Goal: Check status: Check status

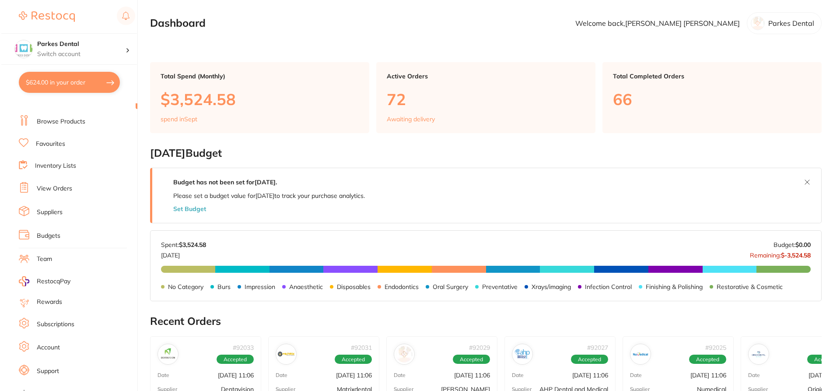
scroll to position [23, 0]
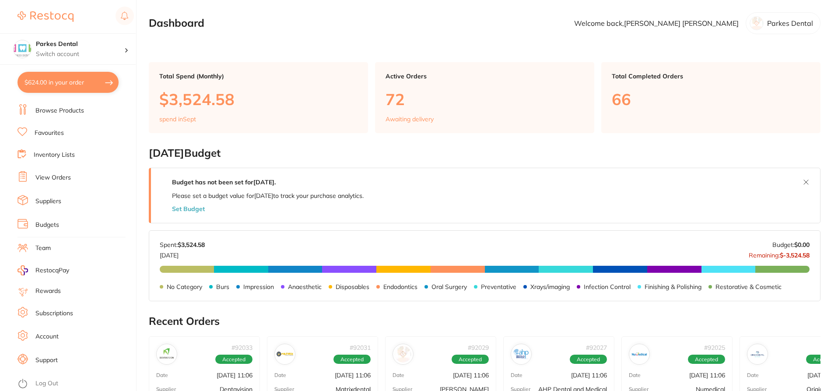
click at [56, 377] on li "Log Out" at bounding box center [75, 383] width 116 height 13
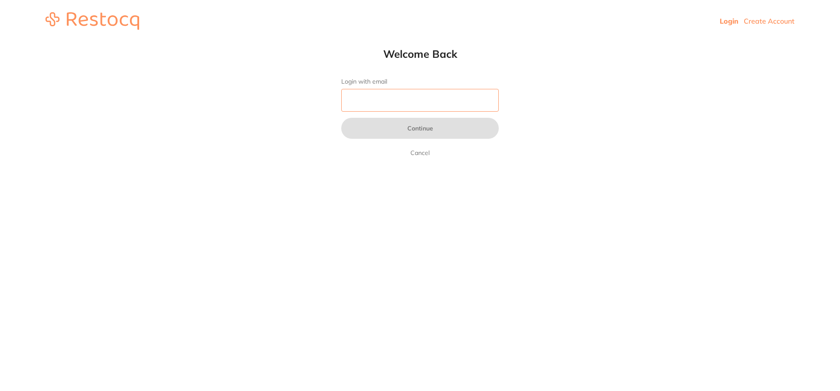
click at [357, 96] on input "Login with email" at bounding box center [419, 100] width 157 height 23
click at [395, 42] on html "Login Create Account Welcome Back Login with email da Continue Cancel Welcome b…" at bounding box center [420, 21] width 840 height 42
click at [426, 99] on input "da" at bounding box center [419, 100] width 157 height 23
type input "da.anita.richardson@experteeth.com.au"
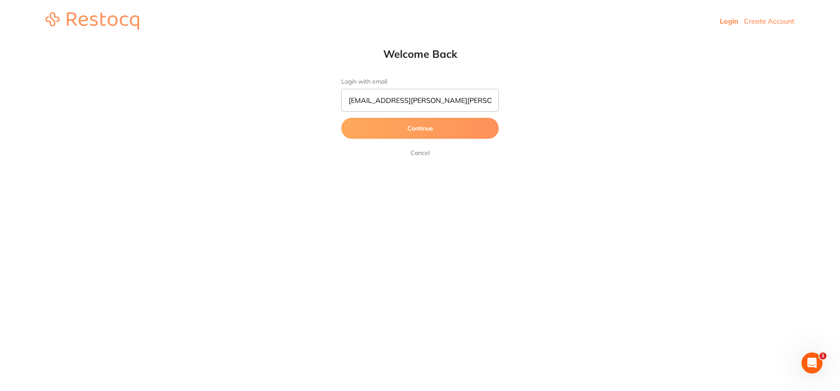
click at [414, 126] on button "Continue" at bounding box center [419, 128] width 157 height 21
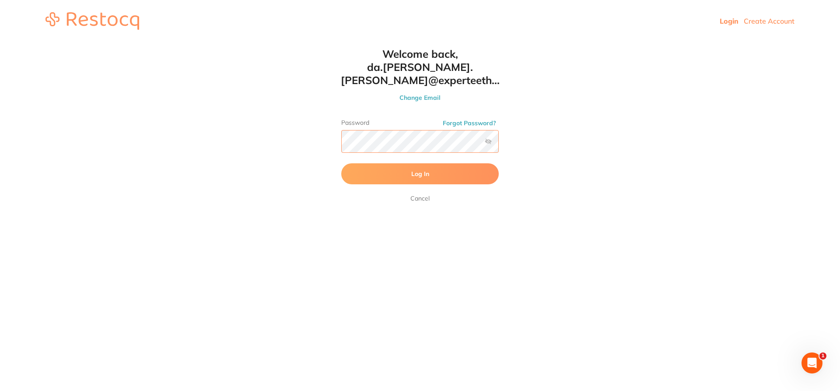
click at [341, 163] on button "Log In" at bounding box center [419, 173] width 157 height 21
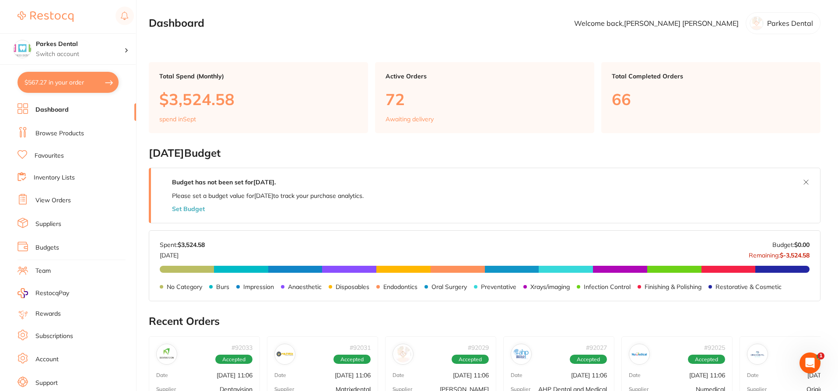
click at [52, 79] on button "$567.27 in your order" at bounding box center [67, 82] width 101 height 21
checkbox input "true"
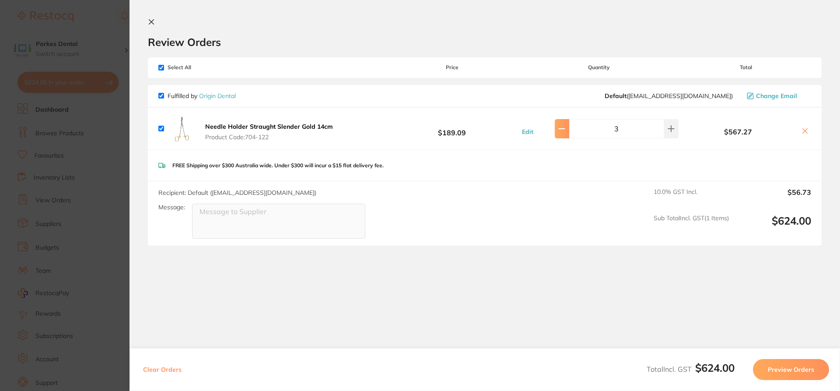
click at [565, 131] on icon at bounding box center [561, 128] width 7 height 7
type input "2"
click at [150, 24] on icon at bounding box center [151, 21] width 7 height 7
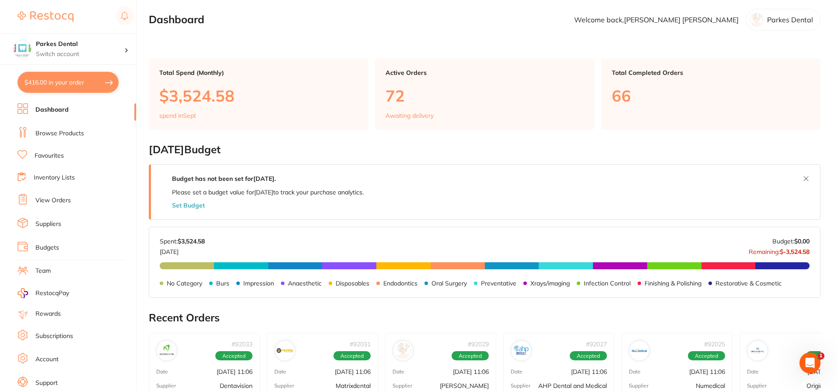
click at [59, 199] on link "View Orders" at bounding box center [52, 200] width 35 height 9
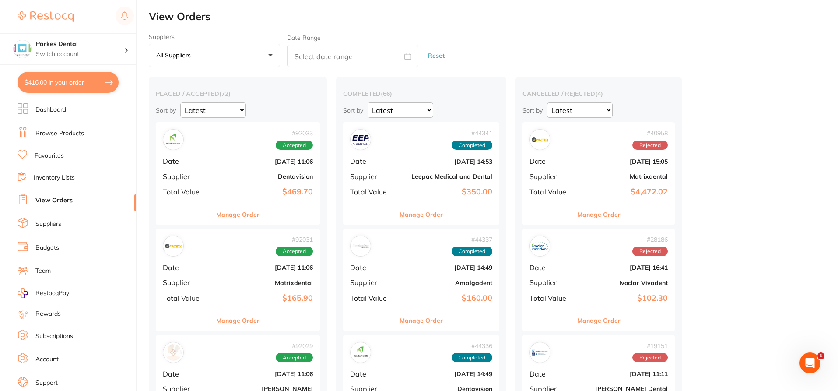
click at [231, 172] on div "# 92033 Accepted Date Sept 1 2025, 11:06 Supplier Dentavision Total Value $469.…" at bounding box center [238, 162] width 164 height 81
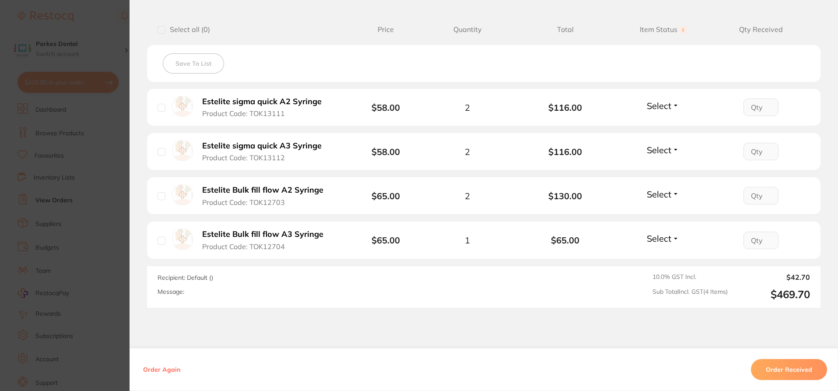
scroll to position [219, 0]
click at [648, 107] on span "Select" at bounding box center [659, 105] width 24 height 11
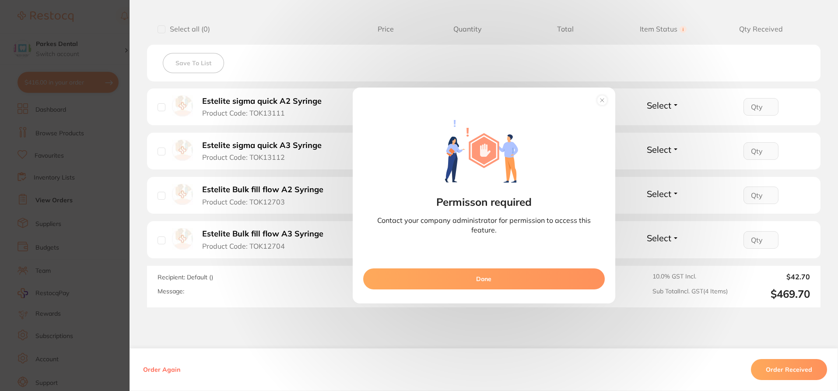
click at [598, 98] on circle at bounding box center [602, 100] width 10 height 10
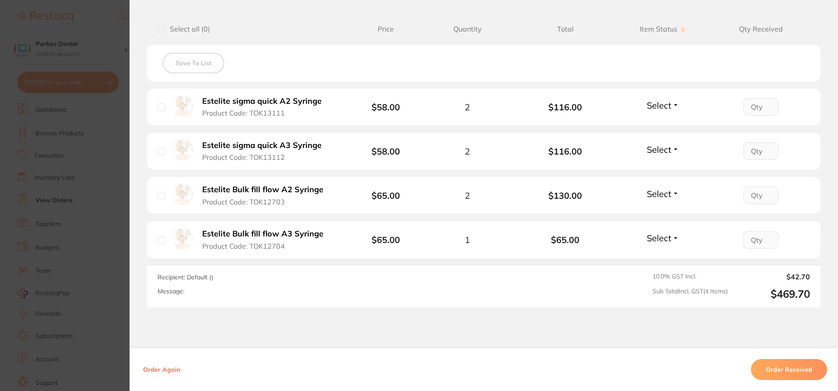
click at [793, 367] on button "Order Received" at bounding box center [789, 369] width 76 height 21
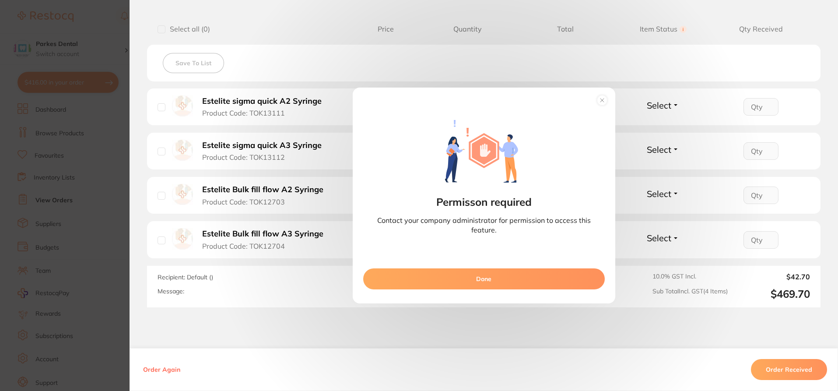
click at [601, 102] on circle at bounding box center [602, 100] width 10 height 10
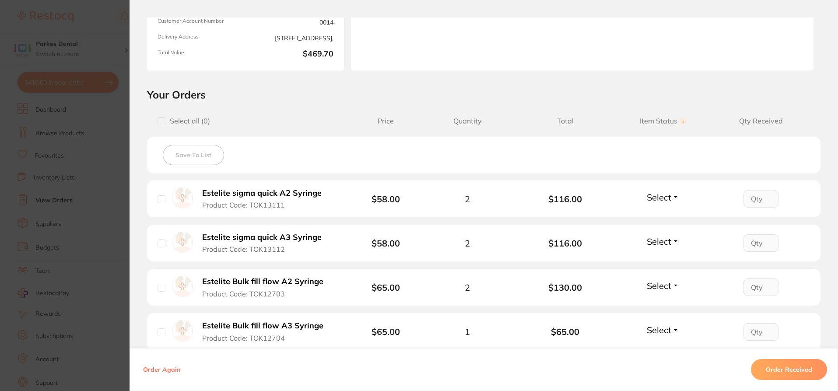
scroll to position [0, 0]
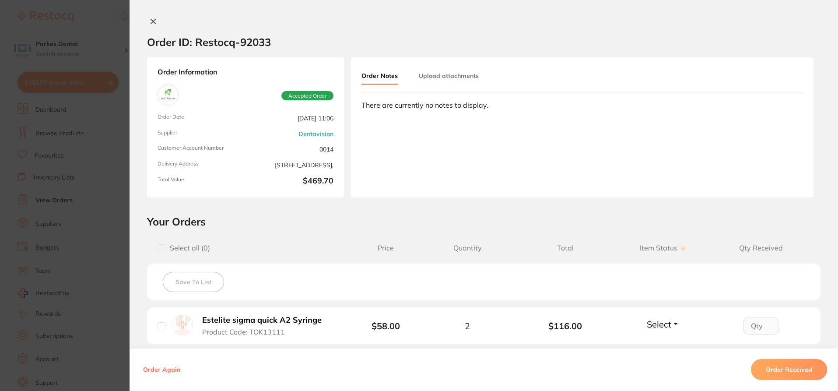
click at [152, 21] on icon at bounding box center [153, 21] width 7 height 7
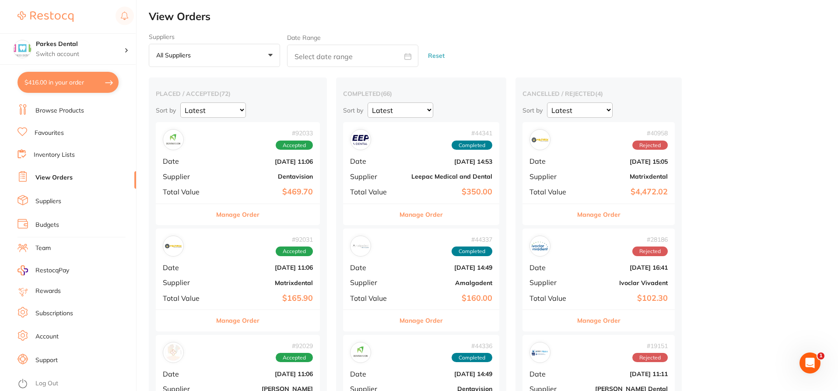
click at [221, 171] on div "# 92033 Accepted Date Sept 1 2025, 11:06 Supplier Dentavision Total Value $469.…" at bounding box center [238, 162] width 164 height 81
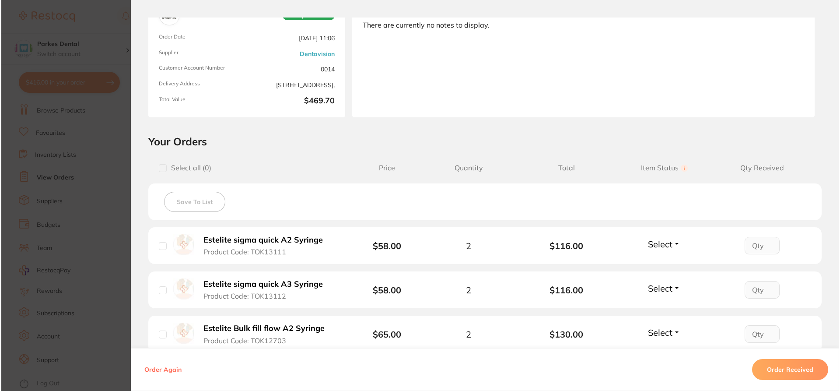
scroll to position [87, 0]
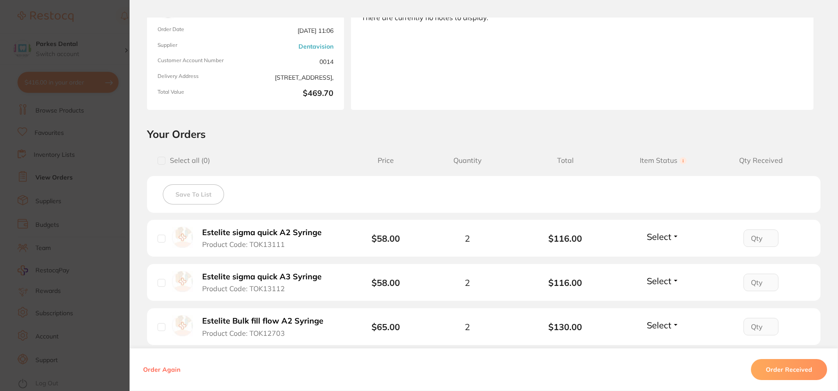
click at [654, 238] on span "Select" at bounding box center [659, 236] width 24 height 11
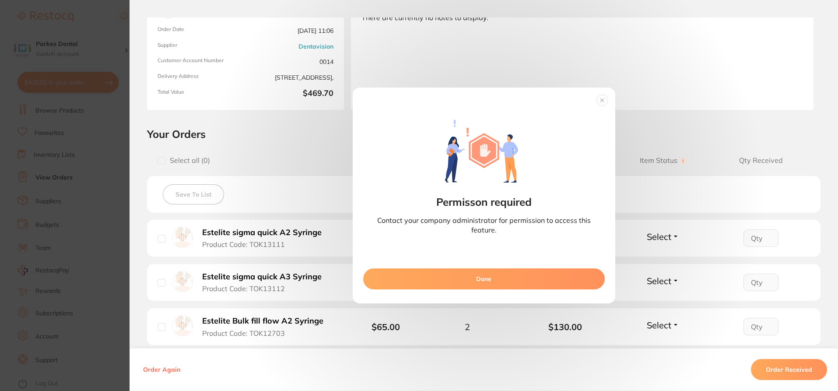
click at [505, 276] on button "Done" at bounding box center [483, 278] width 241 height 21
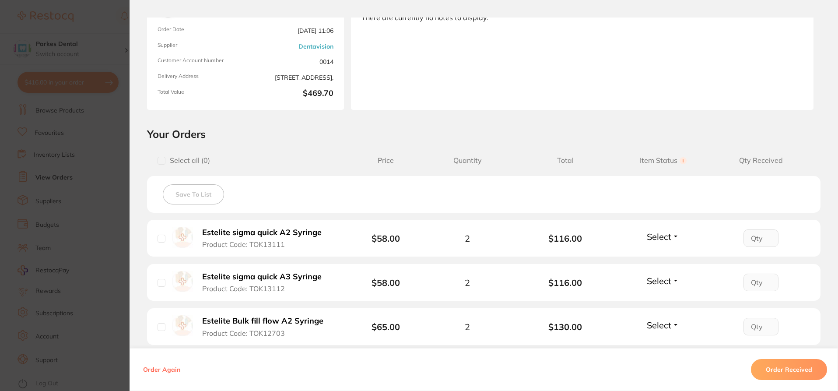
click at [110, 31] on section "Order ID: Restocq- 92033 Order Information Accepted Order Order Date Sept 1 202…" at bounding box center [419, 195] width 838 height 391
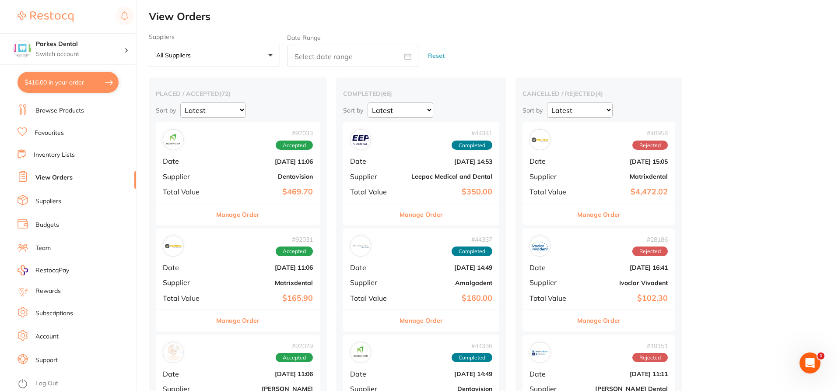
click at [44, 382] on link "Log Out" at bounding box center [46, 383] width 23 height 9
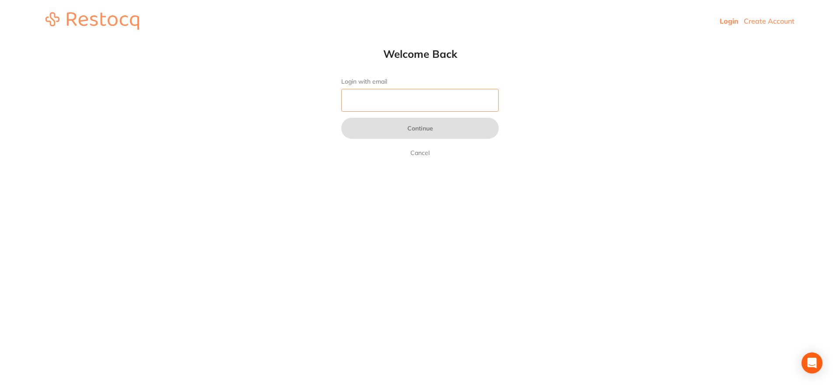
click at [370, 100] on input "Login with email" at bounding box center [419, 100] width 157 height 23
type input "[EMAIL_ADDRESS][DOMAIN_NAME]"
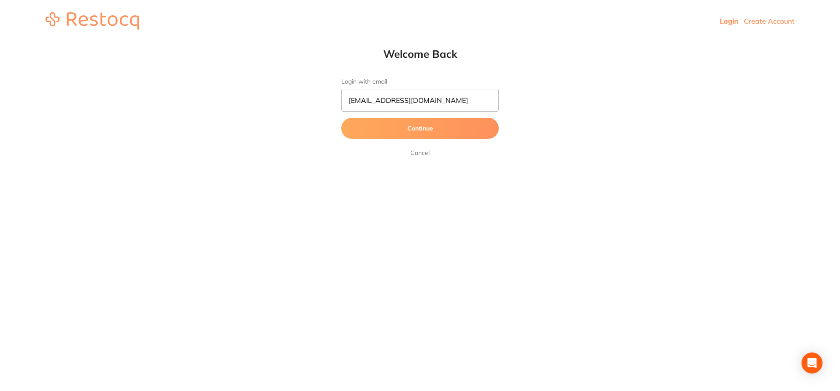
click at [402, 129] on button "Continue" at bounding box center [419, 128] width 157 height 21
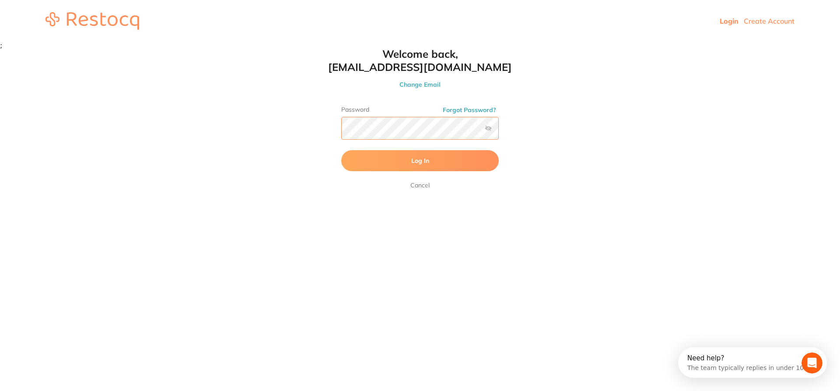
click at [341, 150] on button "Log In" at bounding box center [419, 160] width 157 height 21
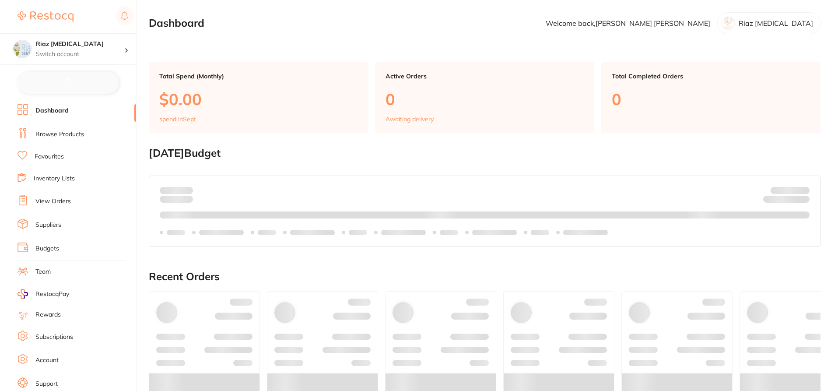
checkbox input "false"
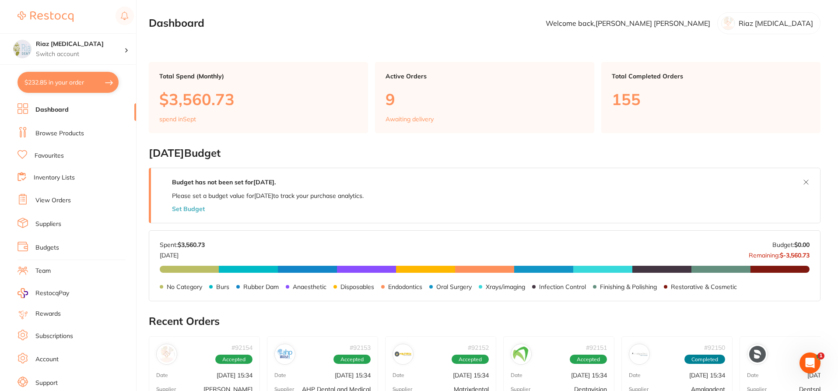
click at [59, 134] on link "Browse Products" at bounding box center [59, 133] width 49 height 9
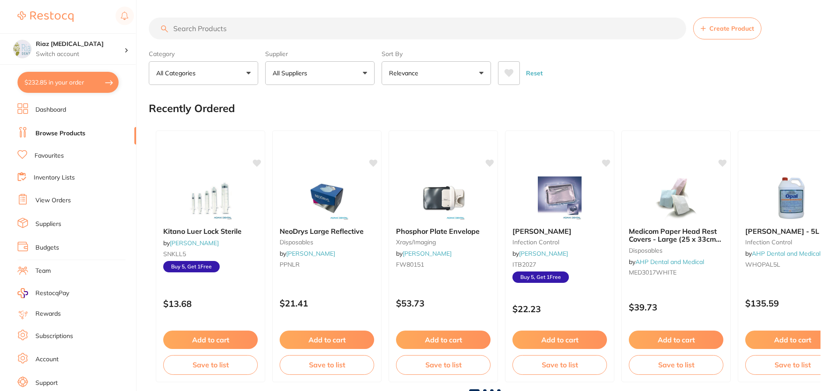
click at [42, 199] on link "View Orders" at bounding box center [52, 200] width 35 height 9
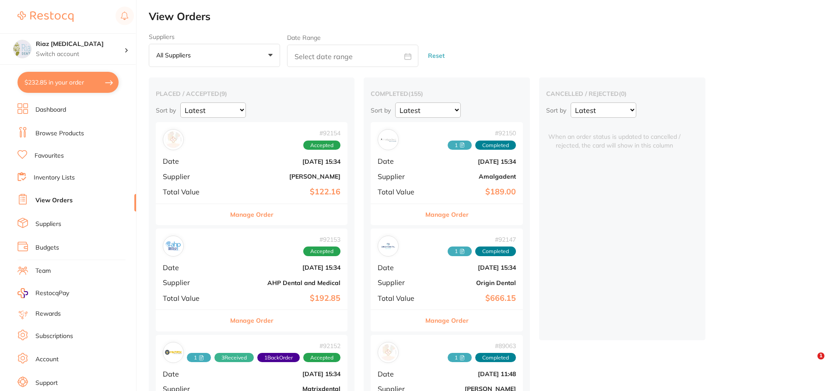
click at [247, 156] on div "# 92154 Accepted Date [DATE] 15:34 Supplier [PERSON_NAME] Total Value $122.16" at bounding box center [252, 162] width 192 height 81
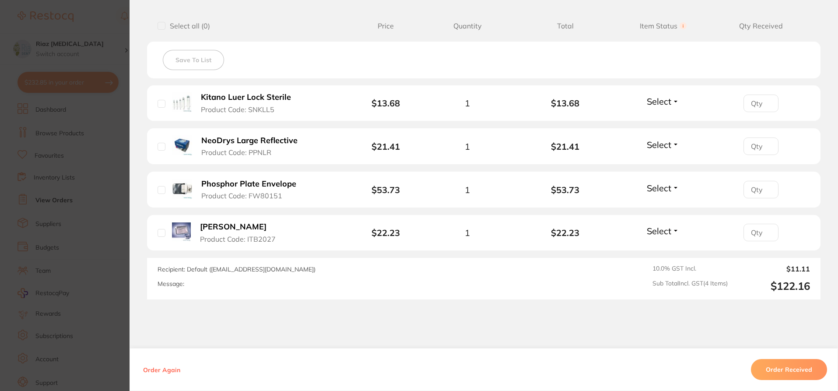
scroll to position [350, 0]
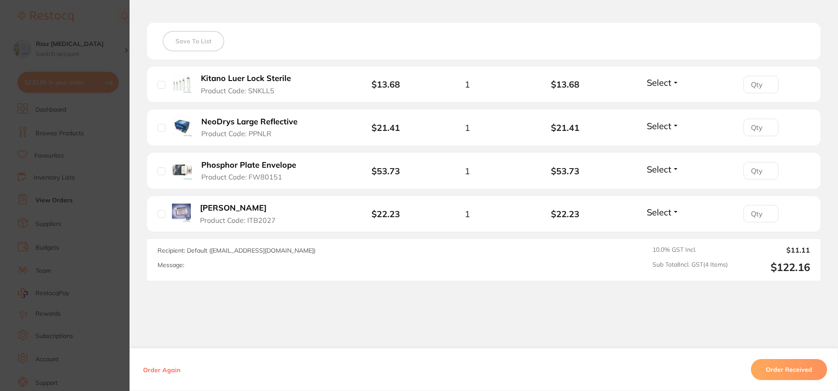
click at [102, 152] on section "Order ID: Restocq- 92154 Order Information Accepted Order Order Date [DATE] 15:…" at bounding box center [419, 195] width 838 height 391
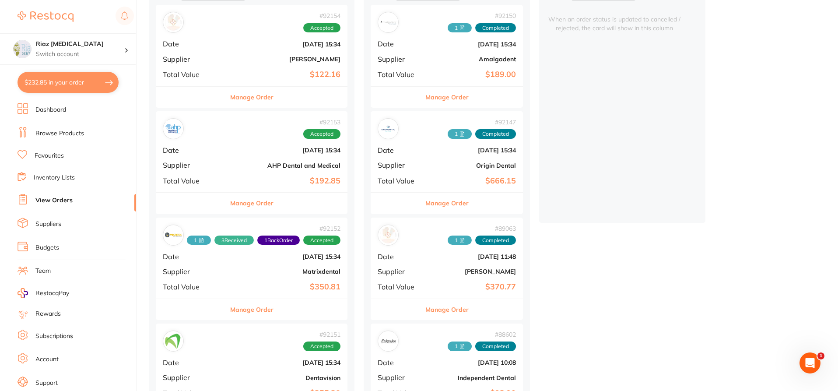
scroll to position [131, 0]
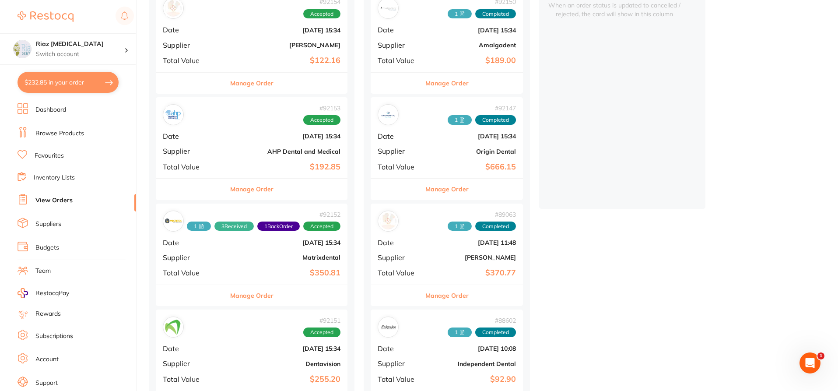
click at [234, 150] on b "AHP Dental and Medical" at bounding box center [284, 151] width 114 height 7
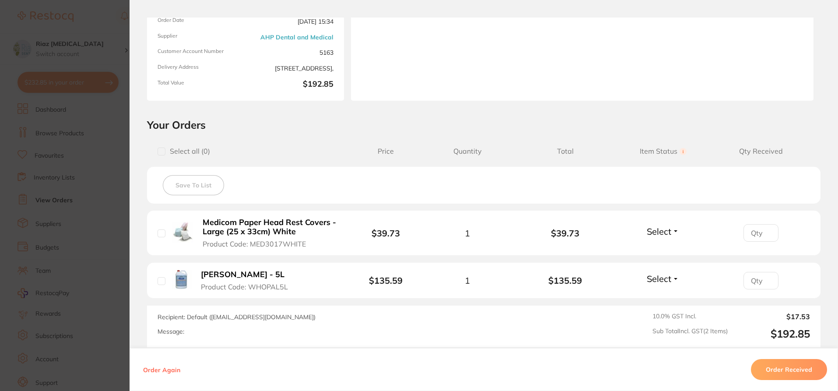
scroll to position [175, 0]
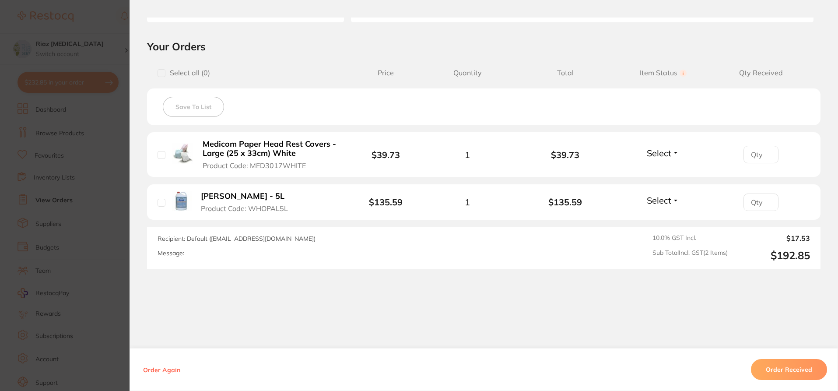
click at [772, 368] on button "Order Received" at bounding box center [789, 369] width 76 height 21
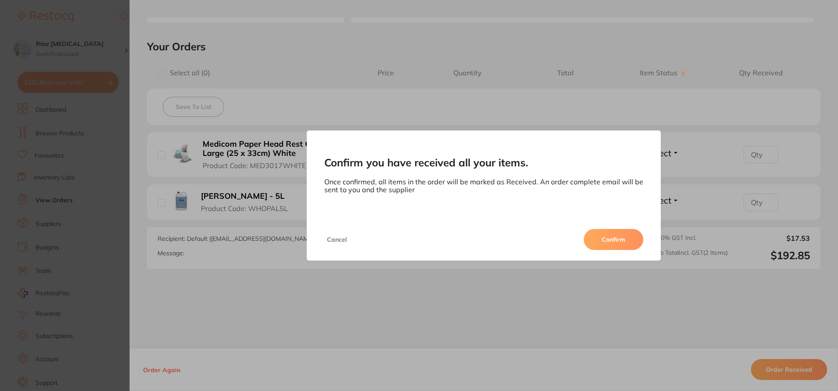
click at [607, 240] on button "Confirm" at bounding box center [613, 239] width 59 height 21
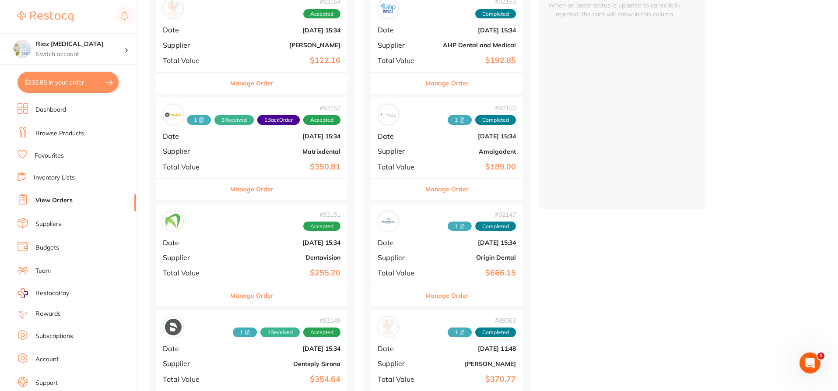
click at [239, 139] on b "[DATE] 15:34" at bounding box center [284, 136] width 114 height 7
